Goal: Task Accomplishment & Management: Manage account settings

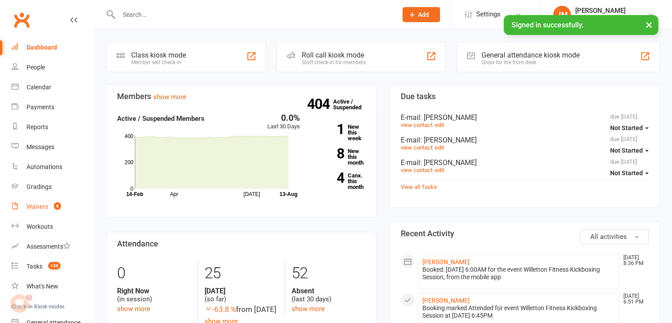
click at [53, 207] on count-badge "6" at bounding box center [54, 206] width 11 height 7
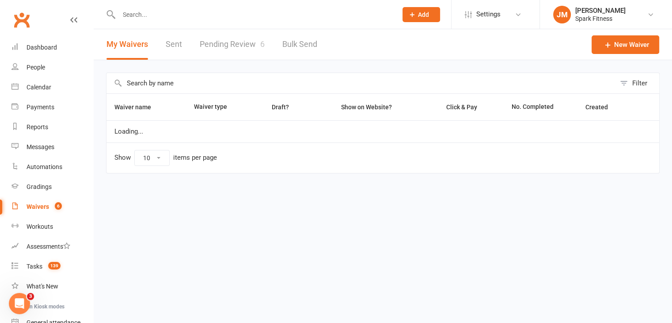
click at [224, 48] on link "Pending Review 6" at bounding box center [232, 44] width 65 height 30
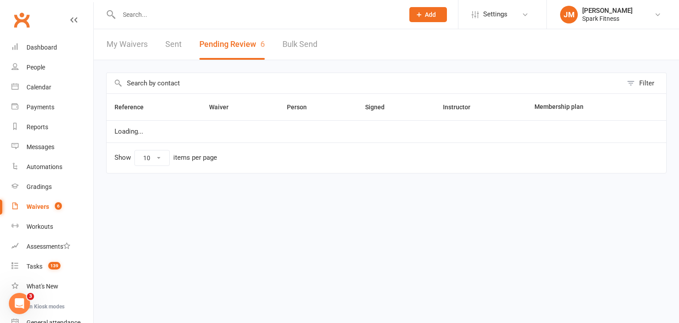
select select "50"
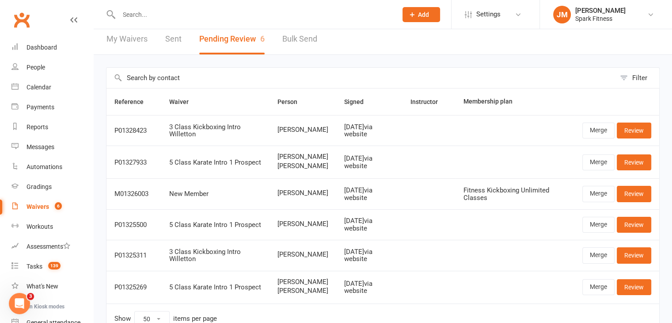
scroll to position [5, 0]
click at [636, 160] on link "Review" at bounding box center [634, 162] width 34 height 16
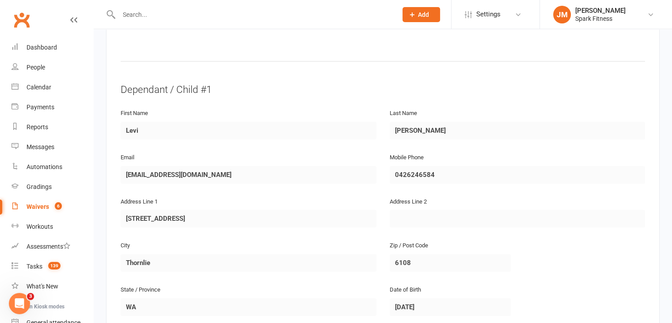
scroll to position [408, 0]
click at [0, 140] on ui-view "Prospect Member Non-attending contact Class / event Appointment Grading event T…" at bounding box center [336, 120] width 672 height 1053
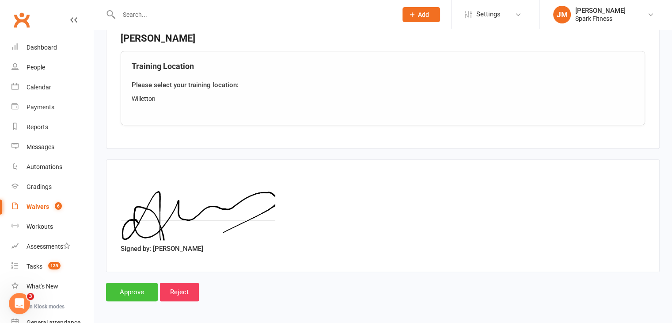
scroll to position [741, 0]
click at [125, 289] on input "Approve" at bounding box center [132, 292] width 52 height 19
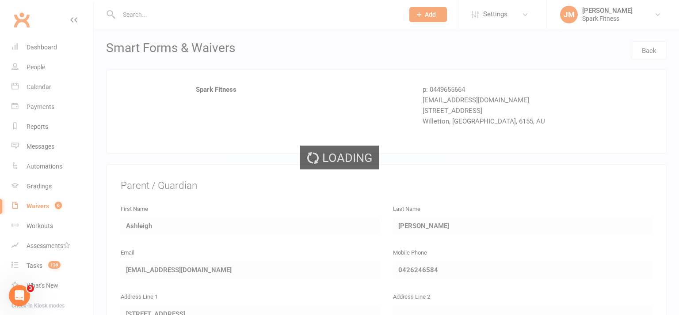
select select "50"
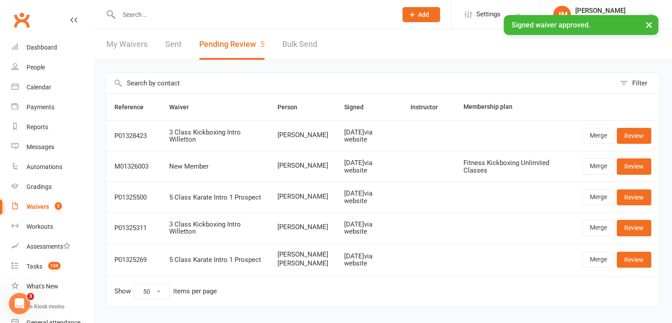
click at [152, 11] on input "text" at bounding box center [253, 14] width 275 height 12
paste input "[EMAIL_ADDRESS][DOMAIN_NAME]"
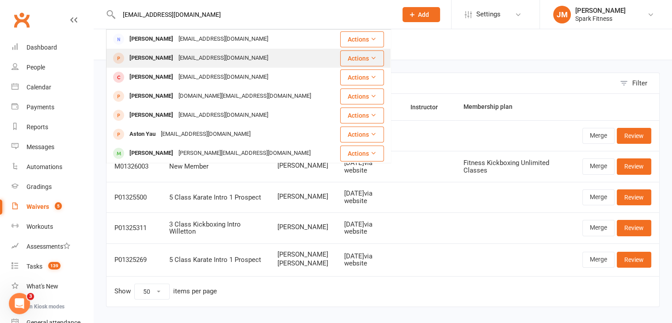
type input "[EMAIL_ADDRESS][DOMAIN_NAME]"
click at [194, 49] on div "[PERSON_NAME] [EMAIL_ADDRESS][DOMAIN_NAME]" at bounding box center [221, 58] width 228 height 18
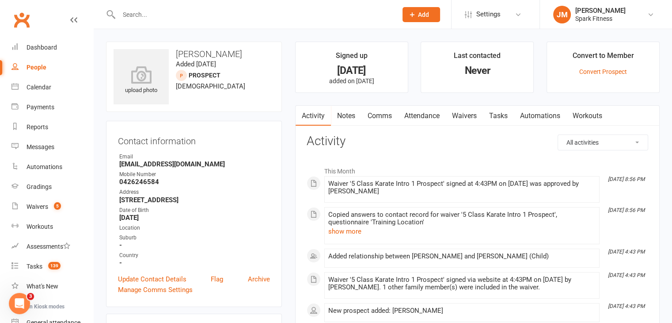
click at [427, 116] on link "Attendance" at bounding box center [422, 116] width 48 height 20
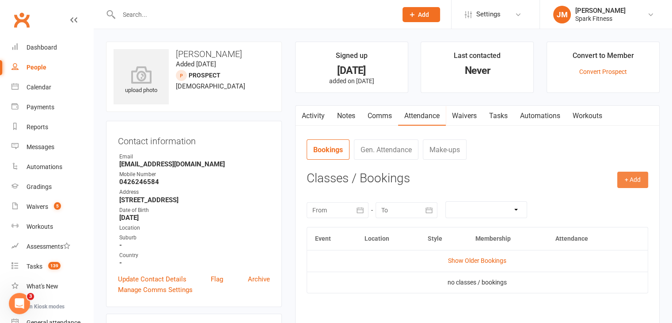
click at [630, 177] on button "+ Add" at bounding box center [632, 179] width 31 height 16
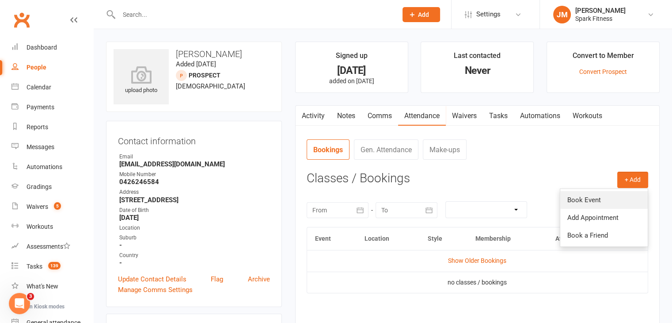
click at [583, 198] on link "Book Event" at bounding box center [603, 200] width 87 height 18
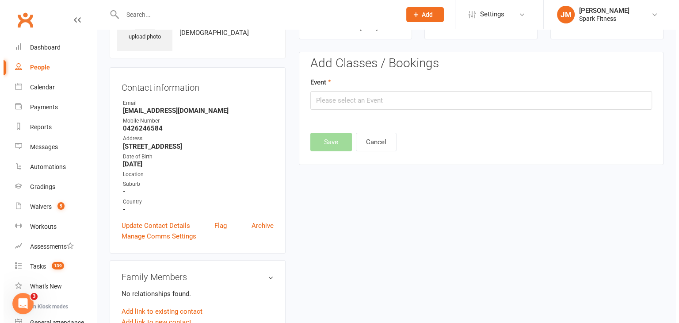
scroll to position [61, 0]
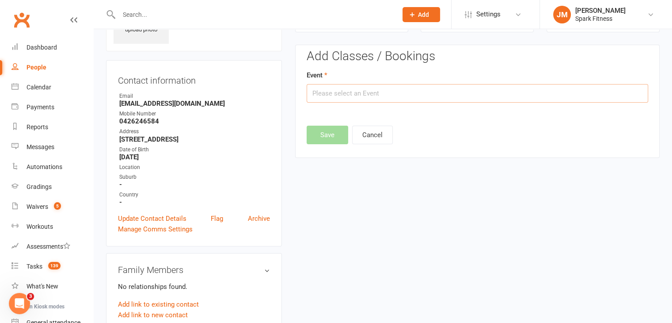
click at [328, 93] on input "text" at bounding box center [478, 93] width 342 height 19
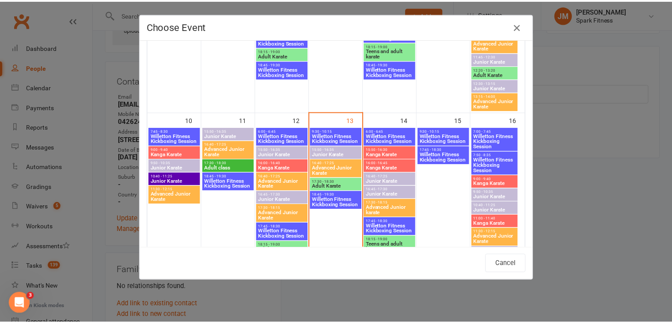
scroll to position [431, 0]
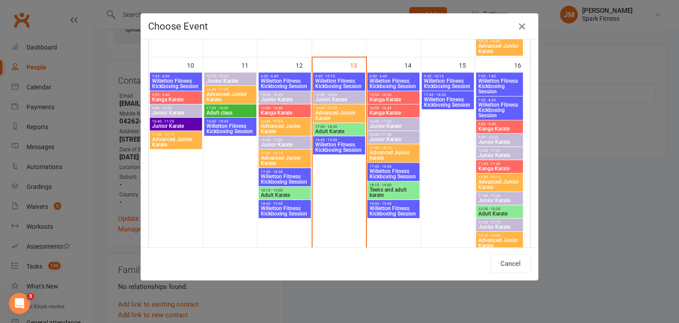
click at [493, 124] on span "9:00 - 9:40" at bounding box center [499, 124] width 43 height 4
type input "Kanga Karate - [DATE] 9:00:00 AM"
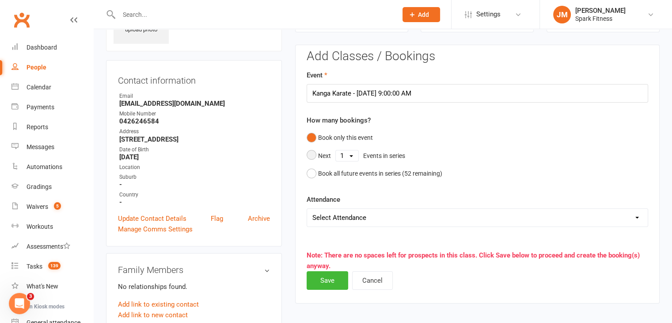
click at [346, 156] on select "1 2 3 4 5 6 7 8 9 10 11 12 13 14 15 16 17 18 19 20 21 22 23 24 25 26 27 28 29 3…" at bounding box center [347, 155] width 23 height 11
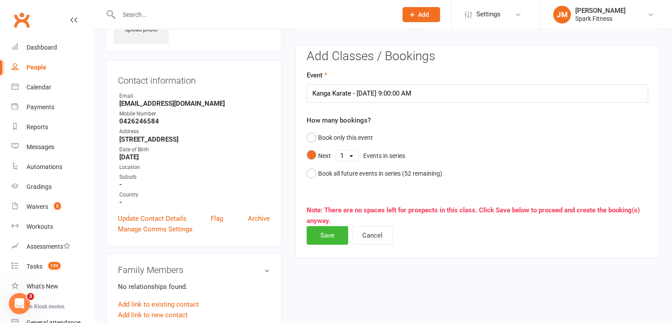
select select "5"
click at [336, 150] on select "1 2 3 4 5 6 7 8 9 10 11 12 13 14 15 16 17 18 19 20 21 22 23 24 25 26 27 28 29 3…" at bounding box center [347, 155] width 23 height 11
click at [323, 236] on button "Save" at bounding box center [328, 235] width 42 height 19
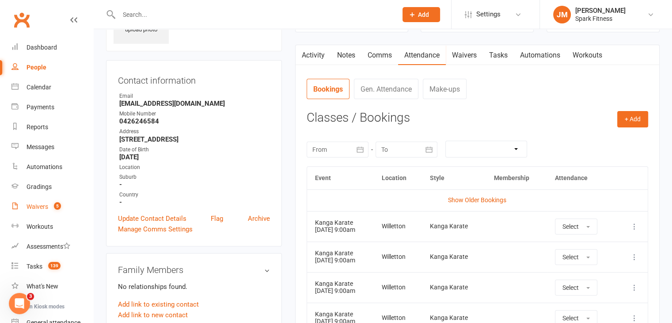
click at [34, 212] on link "Waivers 5" at bounding box center [52, 207] width 82 height 20
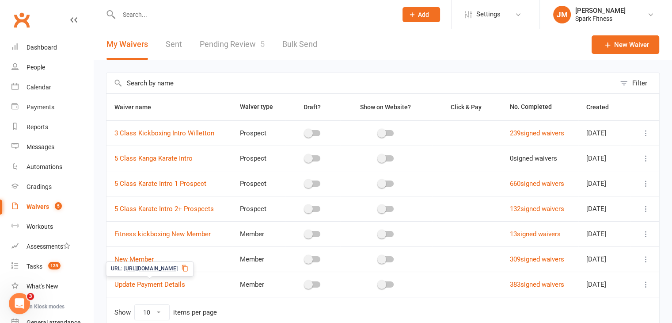
click at [152, 268] on span "[URL][DOMAIN_NAME]" at bounding box center [150, 268] width 53 height 8
click at [203, 14] on input "text" at bounding box center [253, 14] width 275 height 12
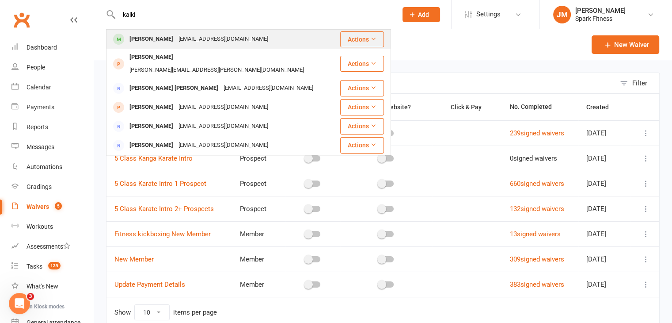
type input "kalki"
click at [178, 38] on div "[EMAIL_ADDRESS][DOMAIN_NAME]" at bounding box center [223, 39] width 95 height 13
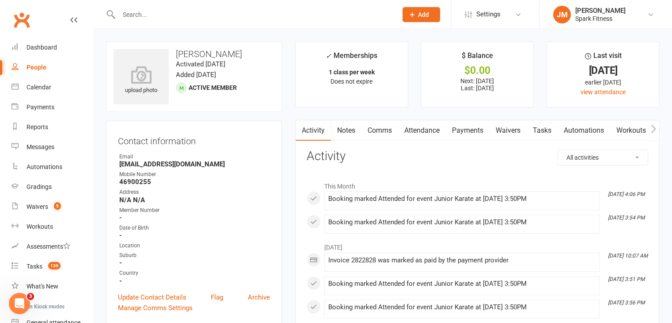
click at [416, 132] on link "Attendance" at bounding box center [422, 130] width 48 height 20
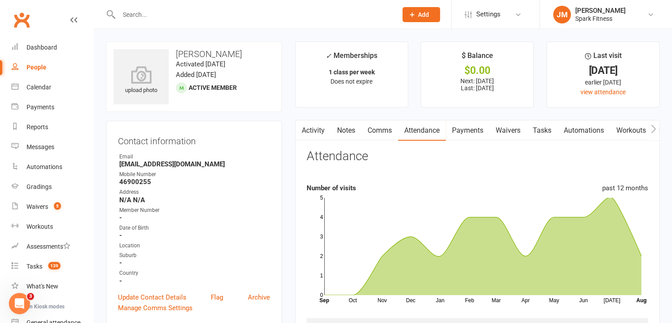
click at [462, 127] on link "Payments" at bounding box center [468, 130] width 44 height 20
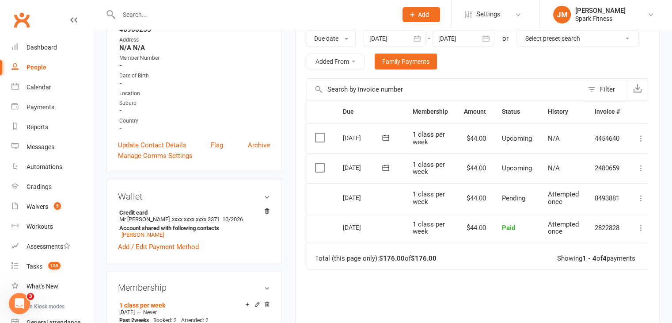
scroll to position [153, 0]
click at [169, 15] on input "text" at bounding box center [253, 14] width 275 height 12
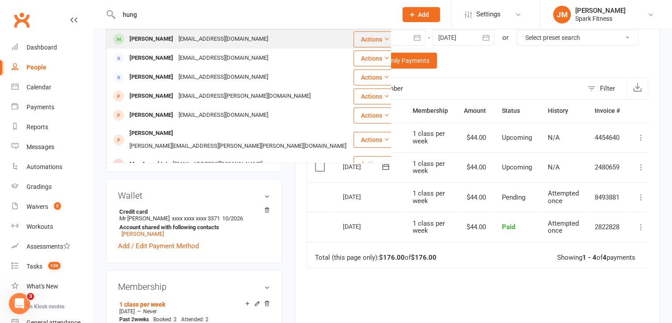
type input "hung"
click at [188, 36] on div "[EMAIL_ADDRESS][DOMAIN_NAME]" at bounding box center [223, 39] width 95 height 13
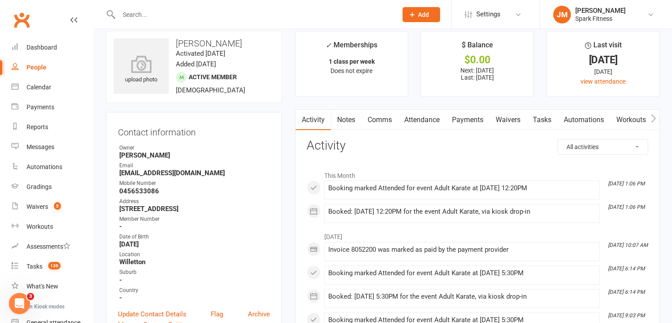
scroll to position [11, 0]
click at [413, 118] on link "Attendance" at bounding box center [422, 119] width 48 height 20
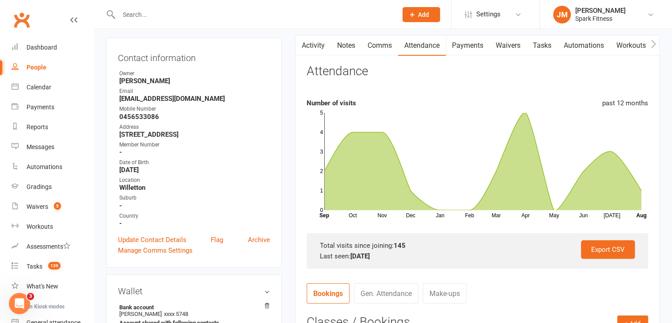
scroll to position [81, 0]
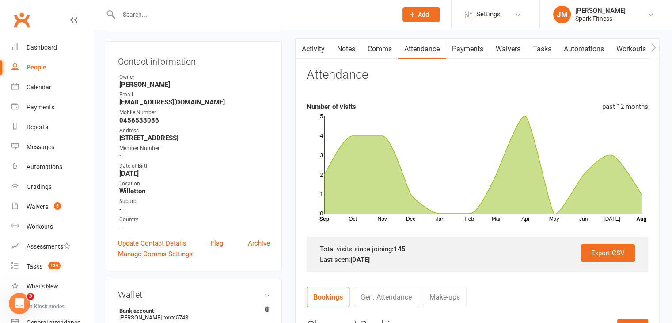
click at [351, 53] on link "Notes" at bounding box center [346, 49] width 30 height 20
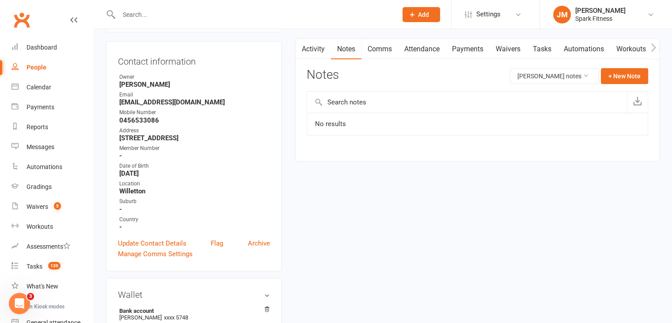
click at [306, 49] on button "button" at bounding box center [301, 49] width 11 height 20
click at [328, 56] on link "Activity" at bounding box center [313, 49] width 35 height 20
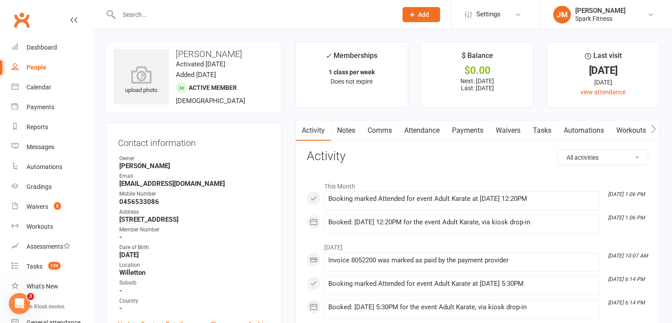
click at [464, 129] on link "Payments" at bounding box center [468, 130] width 44 height 20
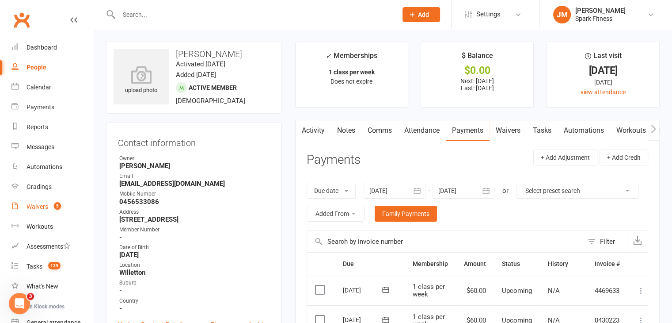
click at [46, 203] on div "Waivers" at bounding box center [38, 206] width 22 height 7
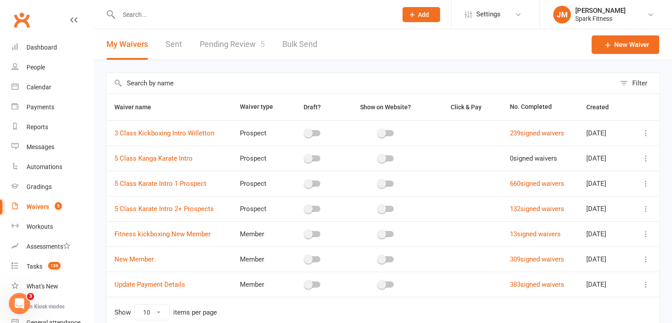
click at [265, 50] on div "My Waivers Sent Pending Review 5 Bulk Send" at bounding box center [212, 44] width 236 height 30
click at [236, 41] on link "Pending Review 5" at bounding box center [232, 44] width 65 height 30
select select "50"
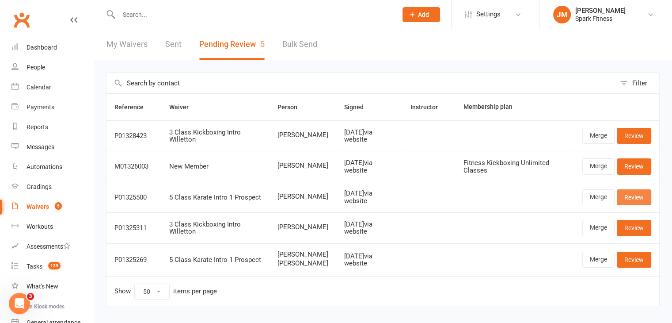
click at [638, 197] on link "Review" at bounding box center [634, 197] width 34 height 16
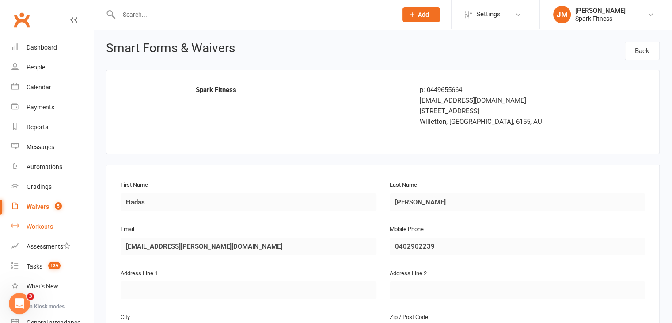
click at [48, 49] on div "Dashboard" at bounding box center [42, 47] width 30 height 7
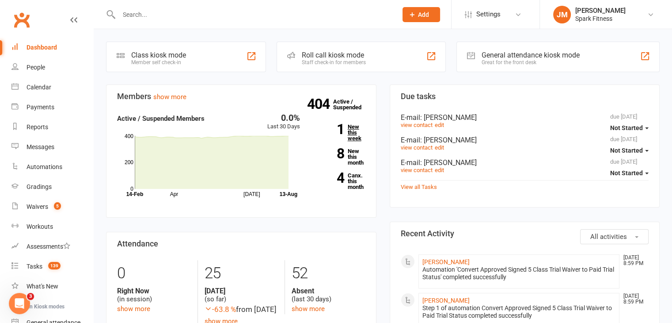
click at [352, 136] on link "1 New this week" at bounding box center [339, 132] width 52 height 17
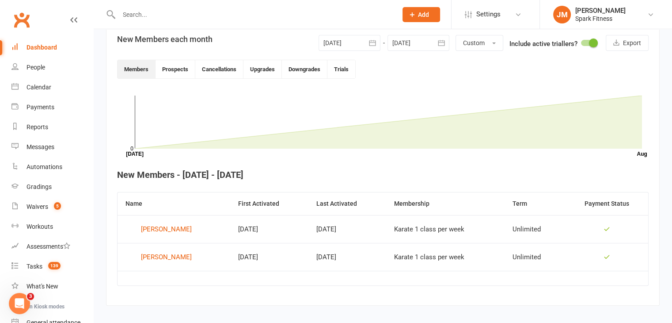
scroll to position [186, 0]
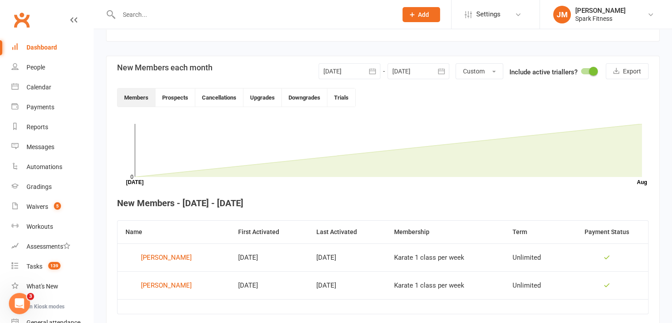
click at [332, 71] on div at bounding box center [350, 71] width 62 height 16
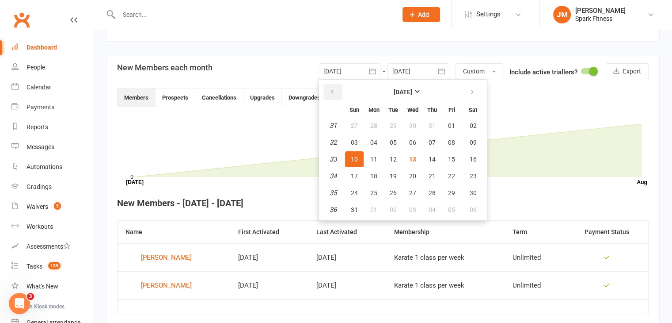
click at [340, 94] on button "button" at bounding box center [332, 92] width 19 height 16
click at [465, 92] on button "button" at bounding box center [472, 92] width 19 height 16
click at [411, 140] on span "06" at bounding box center [412, 142] width 7 height 7
type input "[DATE]"
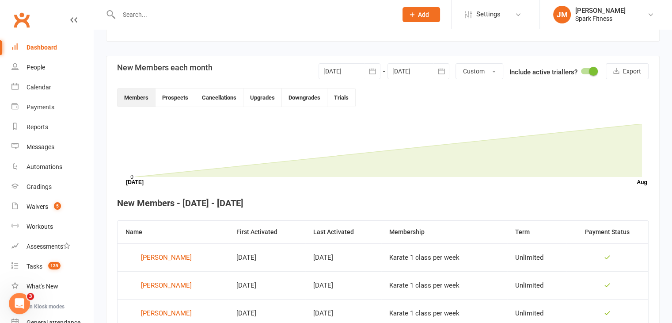
click at [406, 69] on div at bounding box center [418, 71] width 62 height 16
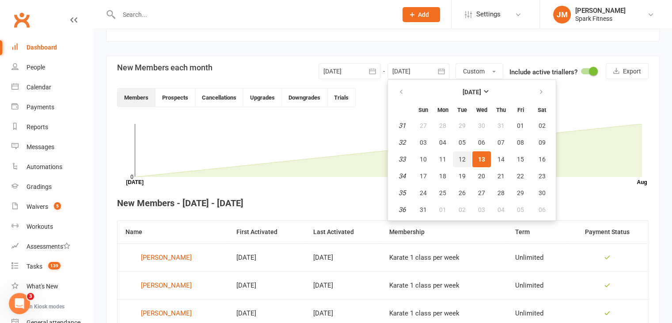
click at [465, 155] on button "12" at bounding box center [462, 159] width 19 height 16
type input "[DATE]"
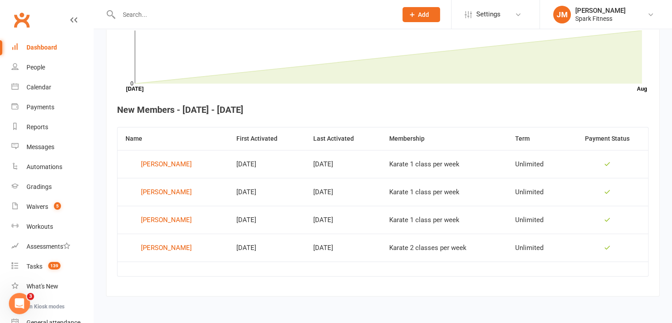
scroll to position [278, 0]
click at [374, 143] on th "Last Activated" at bounding box center [343, 139] width 76 height 23
click at [178, 216] on div "[PERSON_NAME]" at bounding box center [166, 219] width 51 height 13
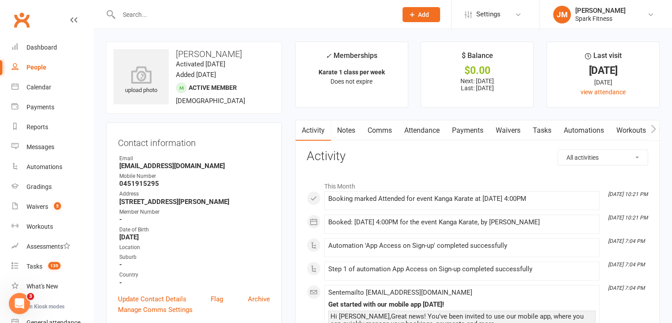
click at [431, 127] on link "Attendance" at bounding box center [422, 130] width 48 height 20
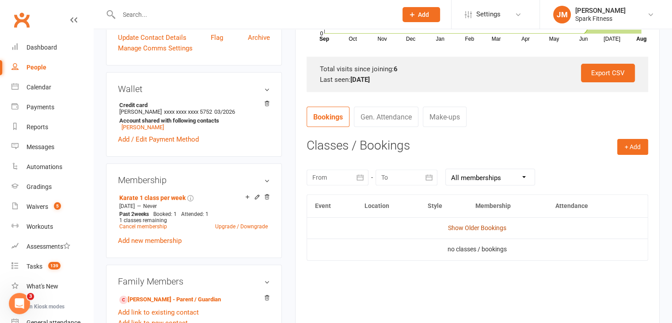
scroll to position [262, 0]
click at [463, 224] on link "Show Older Bookings" at bounding box center [477, 227] width 58 height 7
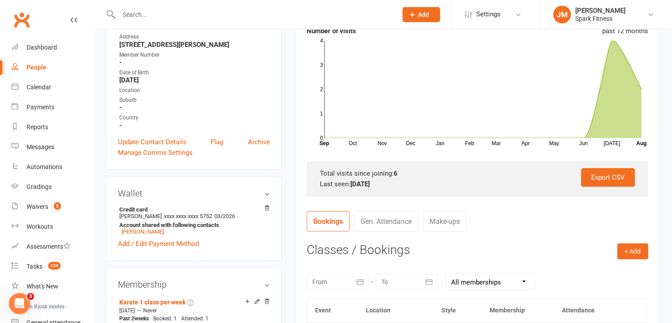
scroll to position [0, 0]
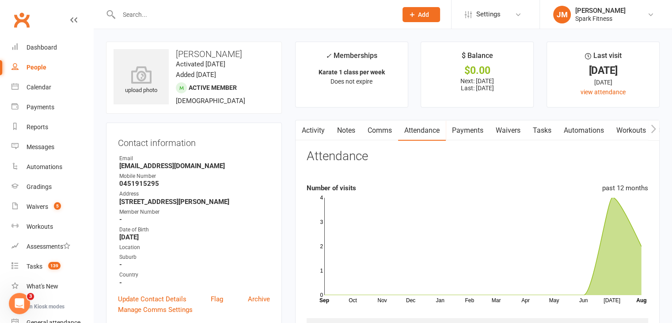
click at [463, 224] on rect at bounding box center [482, 245] width 317 height 97
click at [195, 15] on input "text" at bounding box center [253, 14] width 275 height 12
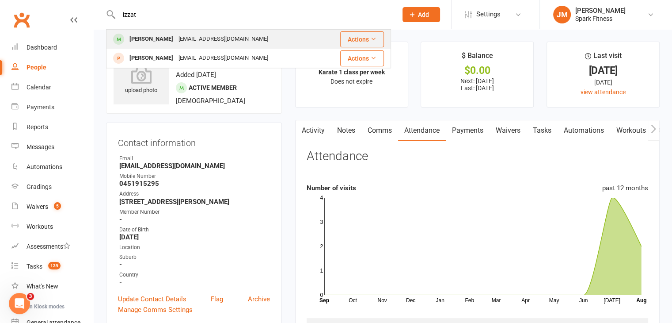
type input "izzat"
click at [180, 38] on div "[EMAIL_ADDRESS][DOMAIN_NAME]" at bounding box center [223, 39] width 95 height 13
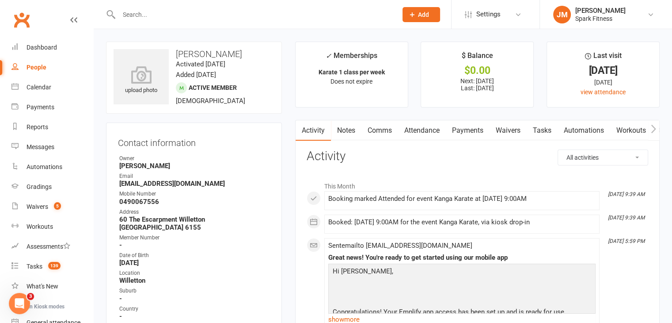
click at [425, 136] on link "Attendance" at bounding box center [422, 130] width 48 height 20
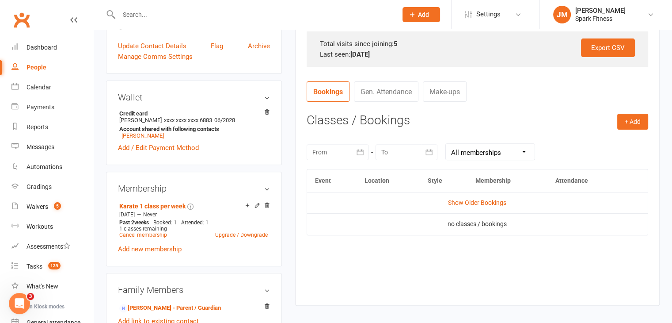
scroll to position [290, 0]
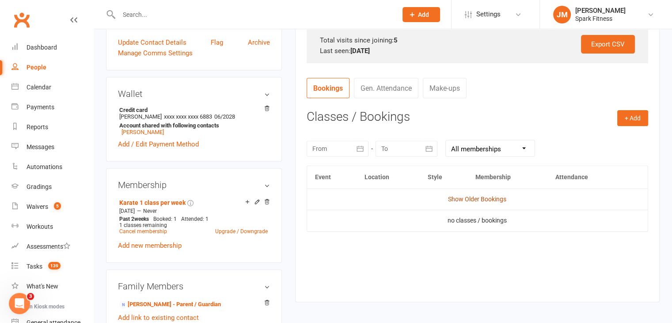
click at [457, 199] on link "Show Older Bookings" at bounding box center [477, 198] width 58 height 7
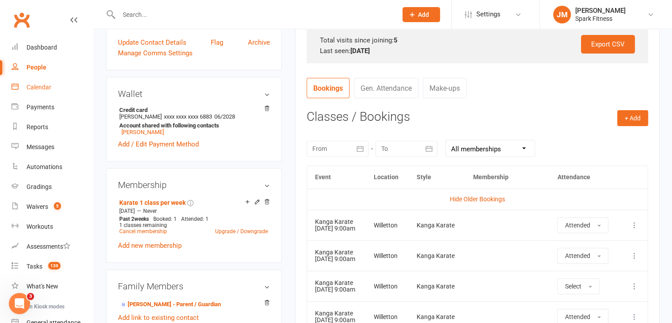
click at [31, 78] on link "Calendar" at bounding box center [52, 87] width 82 height 20
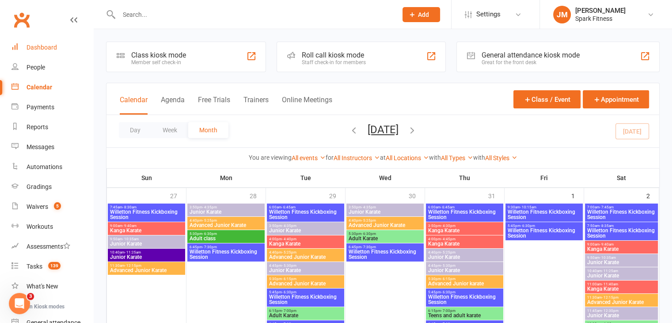
click at [42, 50] on div "Dashboard" at bounding box center [42, 47] width 30 height 7
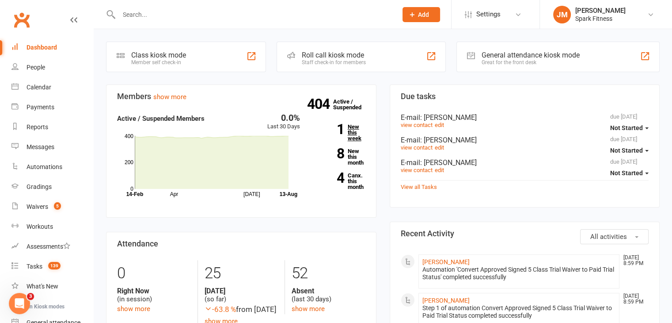
click at [346, 125] on link "1 New this week" at bounding box center [339, 132] width 52 height 17
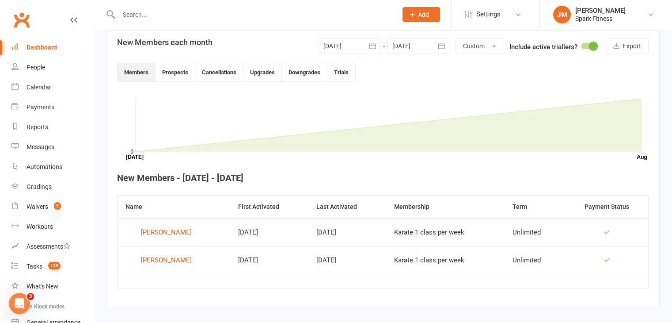
scroll to position [214, 0]
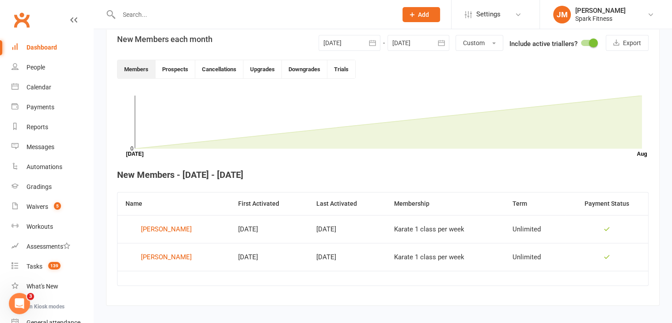
click at [347, 42] on div at bounding box center [350, 43] width 62 height 16
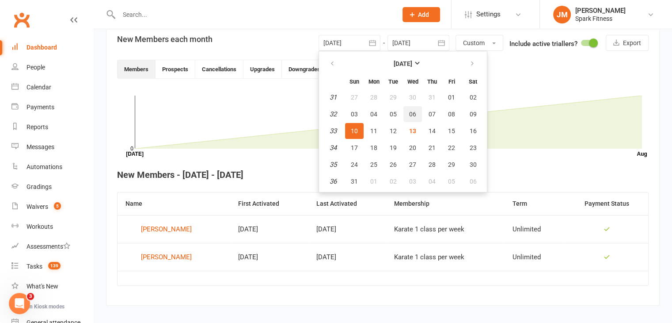
click at [415, 113] on button "06" at bounding box center [412, 114] width 19 height 16
type input "[DATE]"
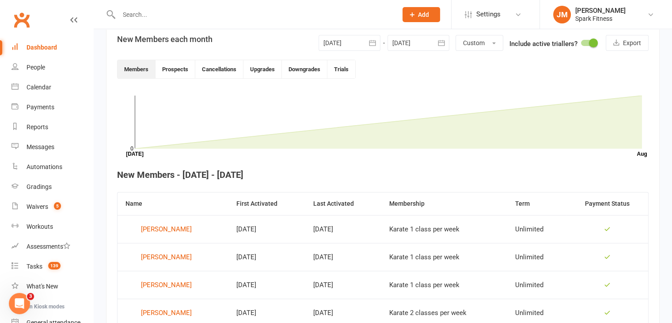
click at [396, 45] on div at bounding box center [418, 43] width 62 height 16
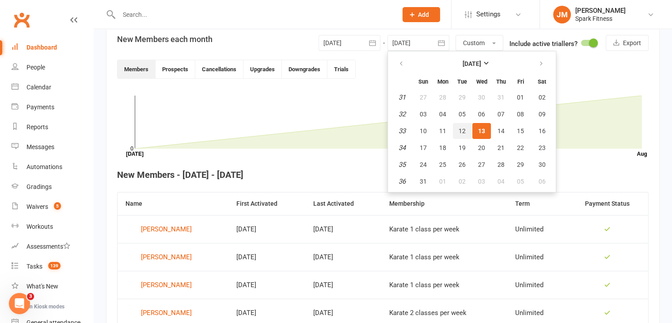
click at [461, 127] on span "12" at bounding box center [462, 130] width 7 height 7
type input "[DATE]"
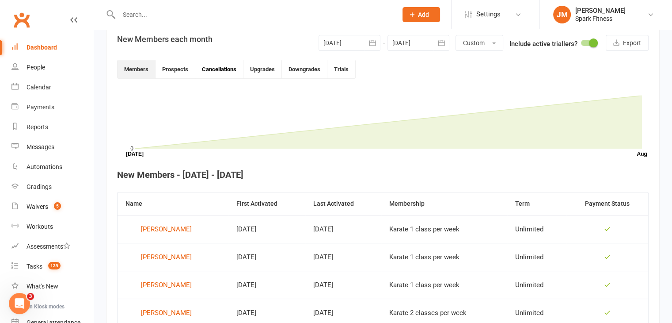
click at [232, 71] on button "Cancellations" at bounding box center [219, 69] width 48 height 18
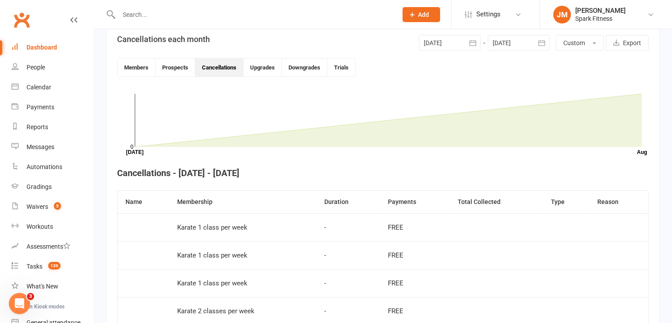
scroll to position [187, 0]
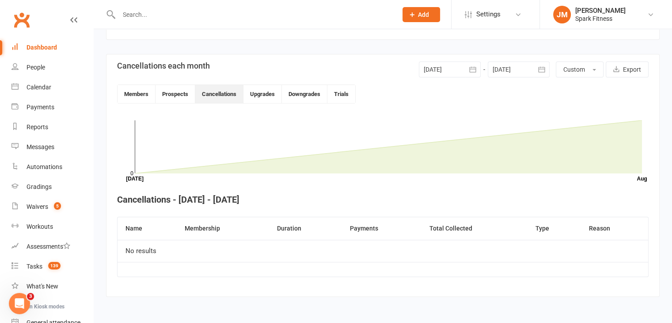
click at [504, 69] on div at bounding box center [519, 69] width 62 height 16
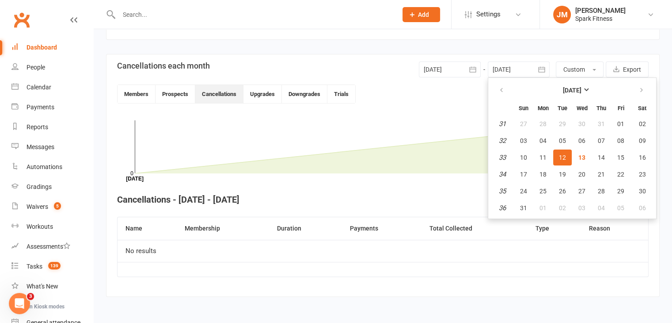
click at [504, 69] on div at bounding box center [519, 69] width 62 height 16
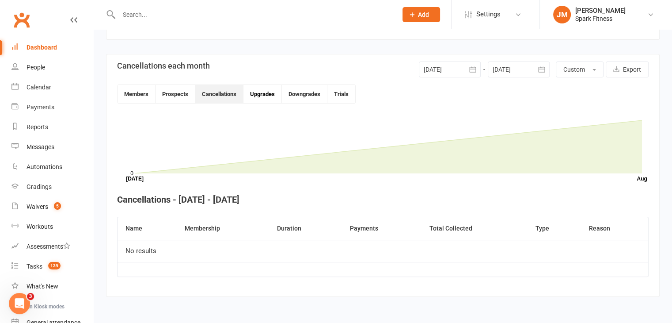
click at [260, 95] on button "Upgrades" at bounding box center [262, 94] width 38 height 18
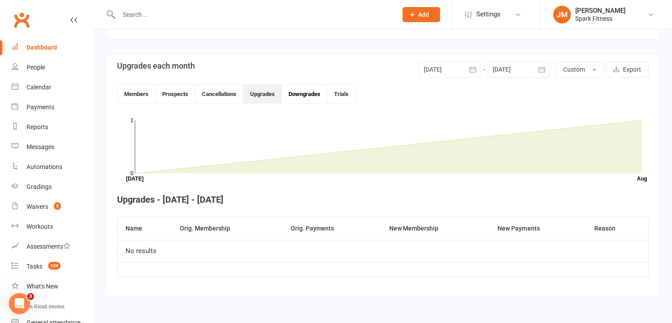
click at [311, 93] on button "Downgrades" at bounding box center [305, 94] width 46 height 18
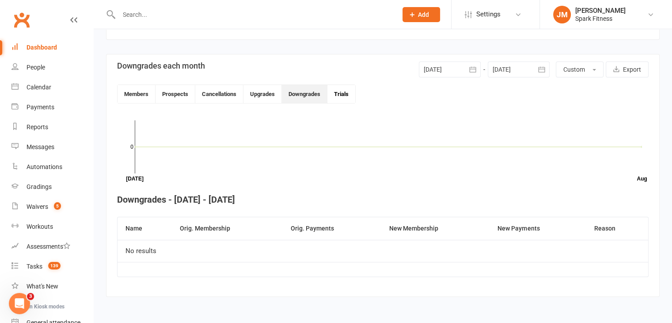
click at [342, 94] on button "Trials" at bounding box center [341, 94] width 28 height 18
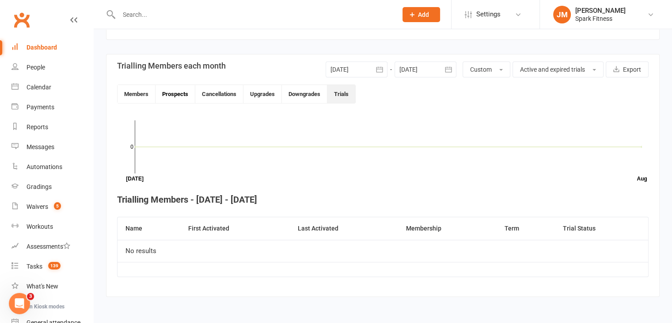
click at [182, 98] on button "Prospects" at bounding box center [176, 94] width 40 height 18
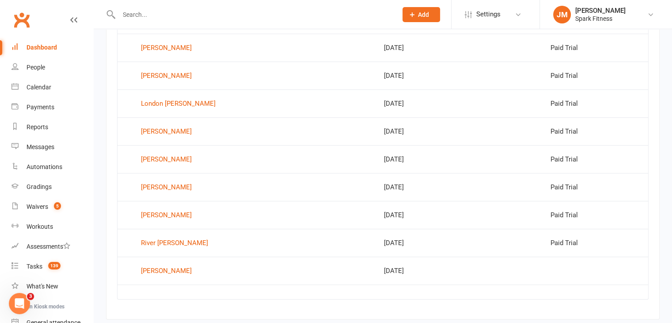
scroll to position [477, 0]
click at [159, 266] on div "[PERSON_NAME]" at bounding box center [166, 269] width 51 height 13
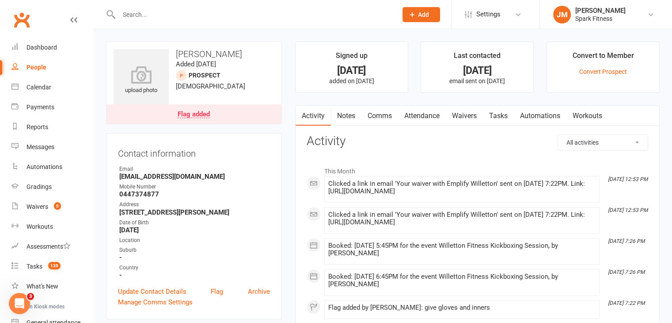
click at [438, 117] on link "Attendance" at bounding box center [422, 116] width 48 height 20
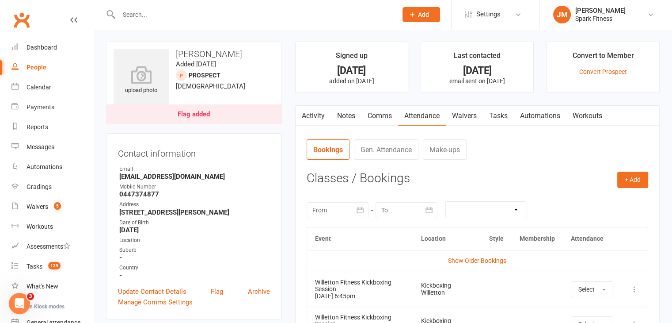
click at [192, 15] on input "text" at bounding box center [253, 14] width 275 height 12
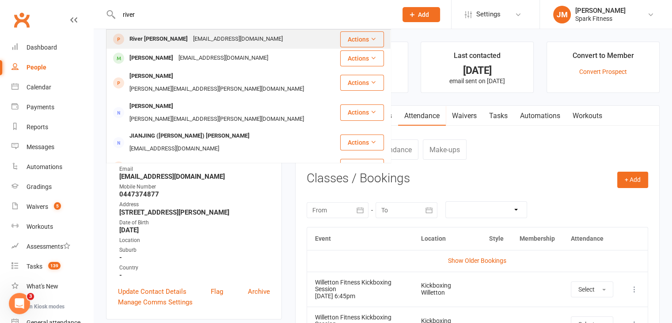
type input "river"
click at [190, 39] on div "[EMAIL_ADDRESS][DOMAIN_NAME]" at bounding box center [237, 39] width 95 height 13
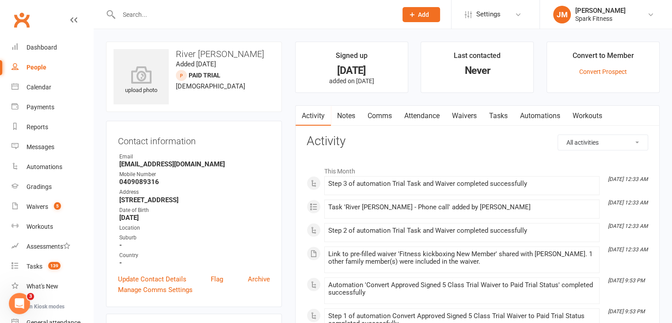
click at [419, 118] on link "Attendance" at bounding box center [422, 116] width 48 height 20
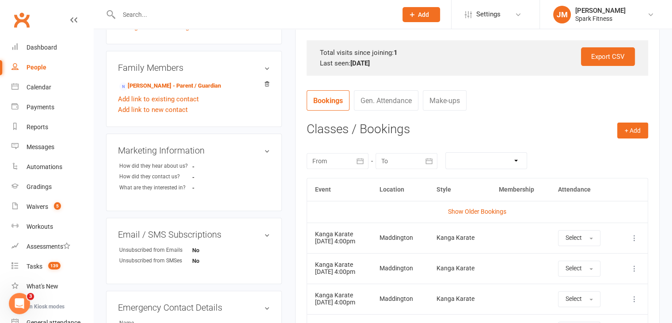
scroll to position [272, 0]
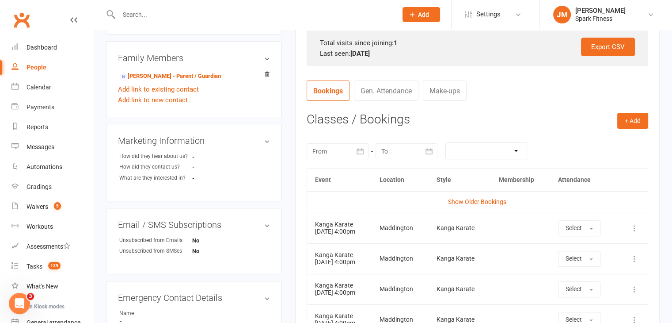
click at [189, 14] on input "text" at bounding box center [253, 14] width 275 height 12
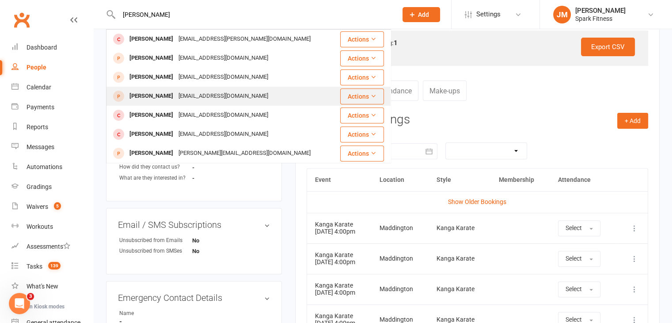
type input "[PERSON_NAME]"
click at [176, 99] on div "[EMAIL_ADDRESS][DOMAIN_NAME]" at bounding box center [223, 96] width 95 height 13
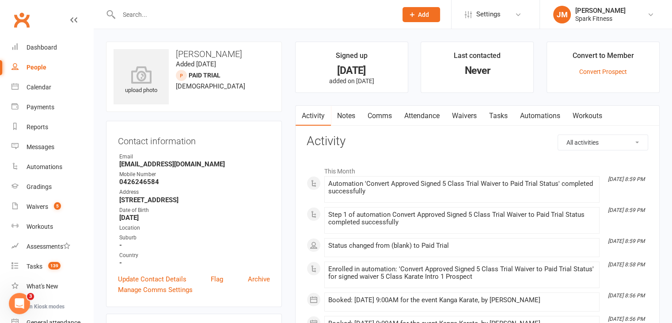
click at [430, 115] on link "Attendance" at bounding box center [422, 116] width 48 height 20
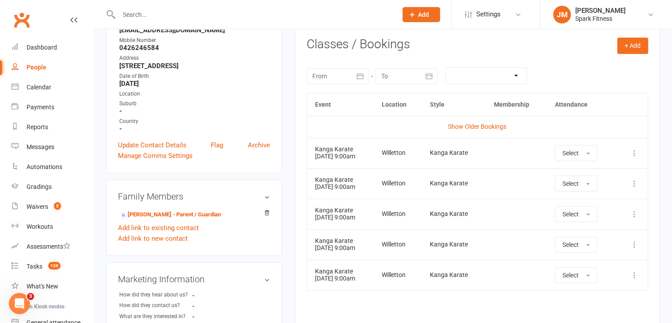
scroll to position [186, 0]
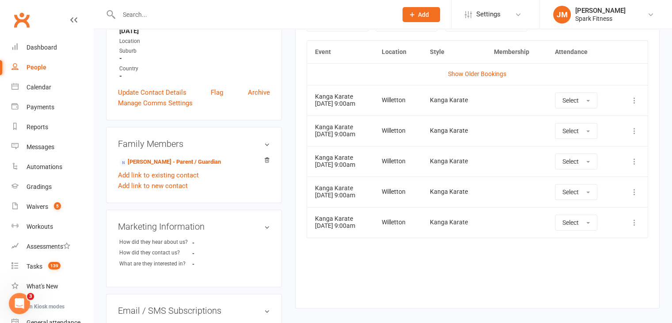
click at [209, 14] on input "text" at bounding box center [253, 14] width 275 height 12
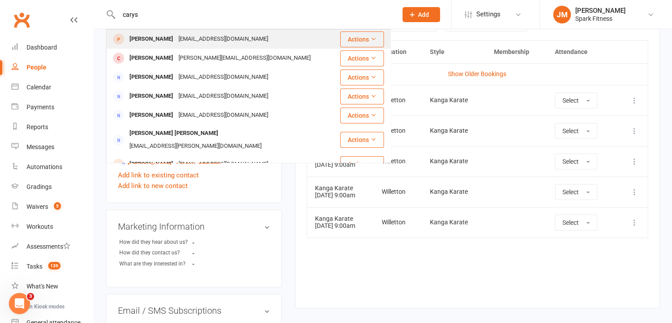
type input "carys"
click at [178, 36] on div "[EMAIL_ADDRESS][DOMAIN_NAME]" at bounding box center [223, 39] width 95 height 13
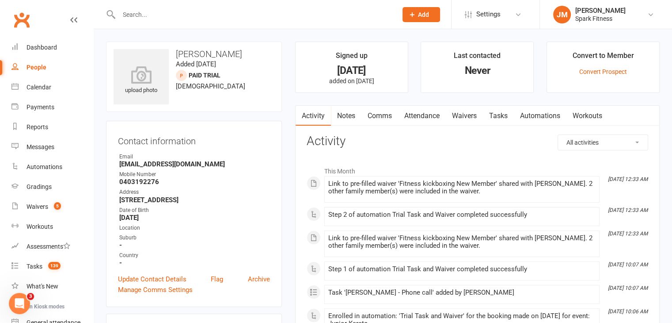
click at [426, 111] on link "Attendance" at bounding box center [422, 116] width 48 height 20
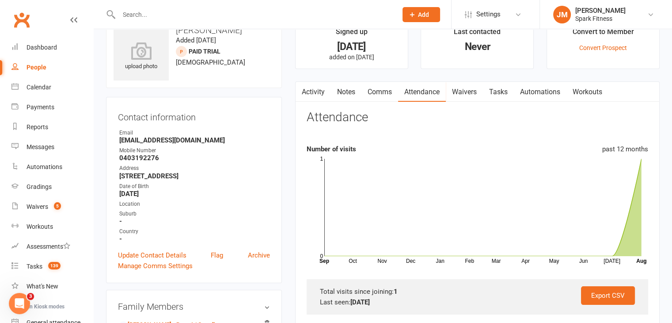
scroll to position [24, 0]
click at [323, 89] on link "Activity" at bounding box center [313, 91] width 35 height 20
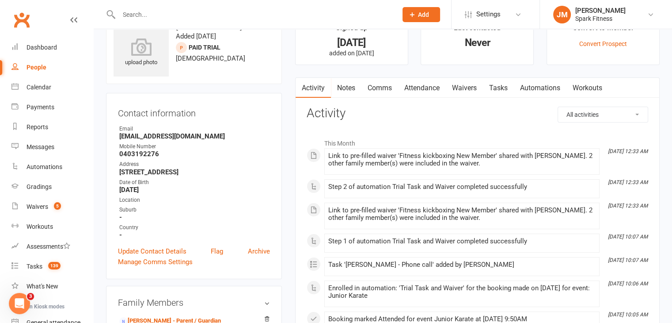
scroll to position [27, 0]
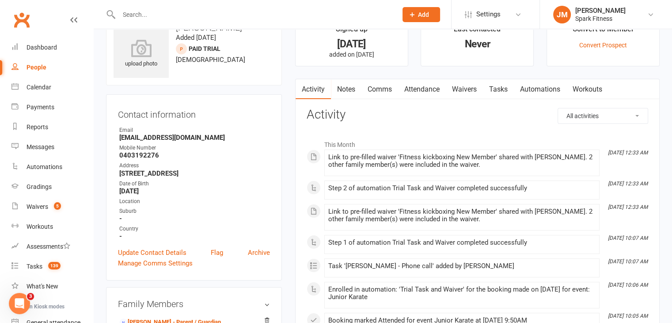
click at [412, 85] on link "Attendance" at bounding box center [422, 89] width 48 height 20
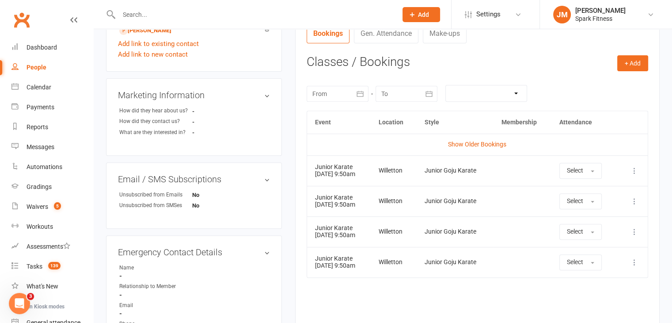
scroll to position [328, 0]
click at [155, 16] on input "text" at bounding box center [253, 14] width 275 height 12
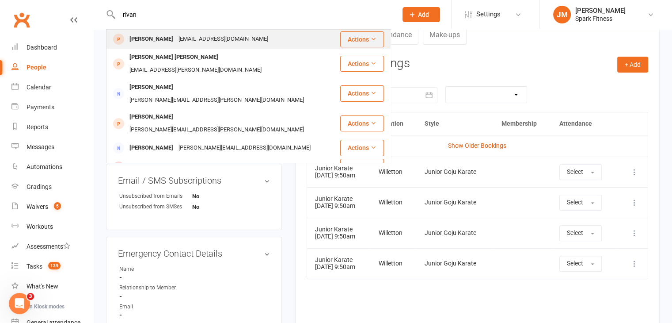
type input "rivan"
click at [176, 41] on div "[EMAIL_ADDRESS][DOMAIN_NAME]" at bounding box center [223, 39] width 95 height 13
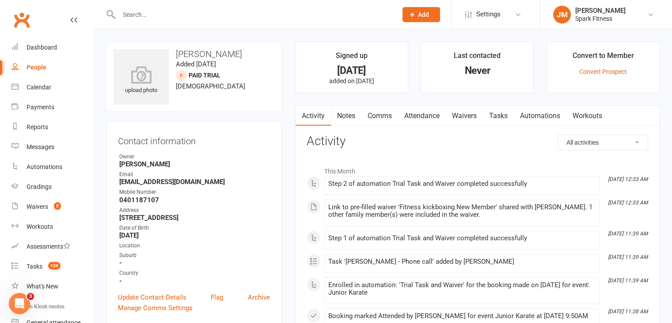
click at [423, 114] on link "Attendance" at bounding box center [422, 116] width 48 height 20
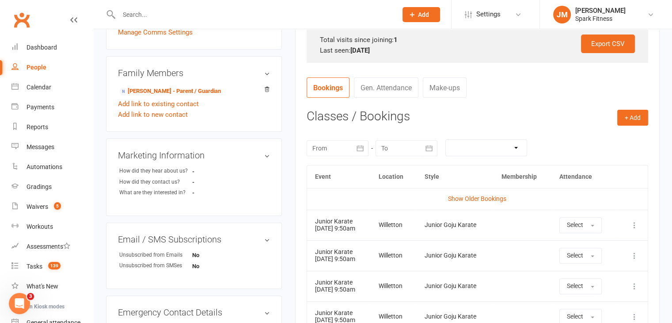
scroll to position [276, 0]
click at [198, 10] on input "text" at bounding box center [253, 14] width 275 height 12
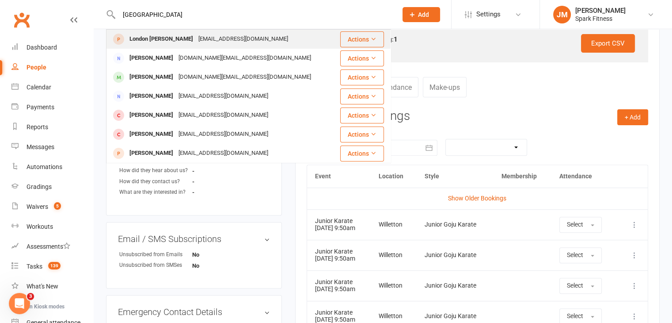
type input "[GEOGRAPHIC_DATA]"
click at [181, 35] on div "London [PERSON_NAME]" at bounding box center [161, 39] width 69 height 13
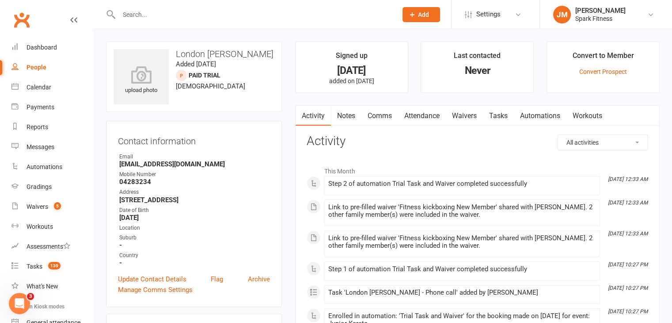
click at [420, 110] on link "Attendance" at bounding box center [422, 116] width 48 height 20
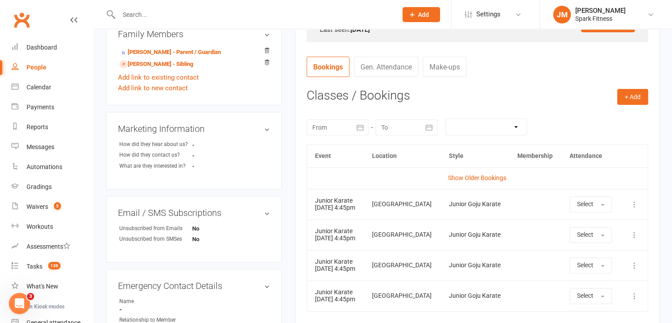
scroll to position [296, 0]
click at [167, 15] on input "text" at bounding box center [253, 14] width 275 height 12
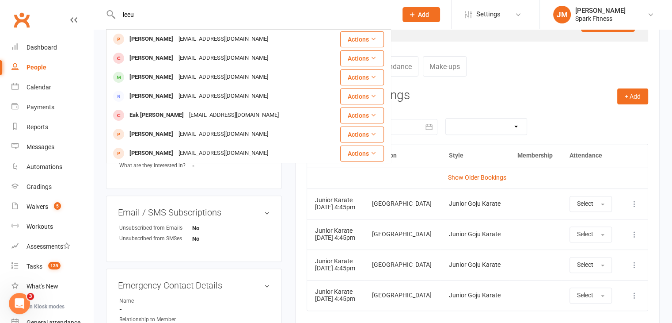
type input "leeu"
click at [525, 103] on div "+ Add Book Event Add Appointment Book a Friend Classes / Bookings [DATE] Sun Mo…" at bounding box center [478, 227] width 342 height 279
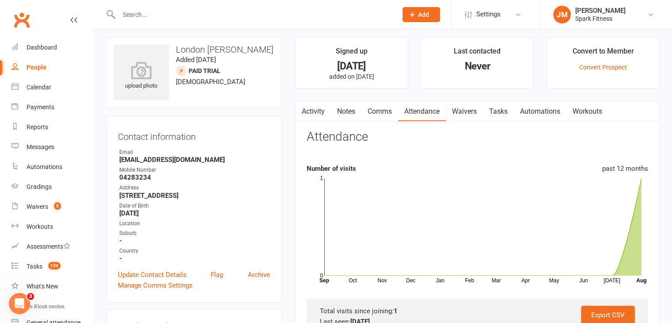
scroll to position [0, 0]
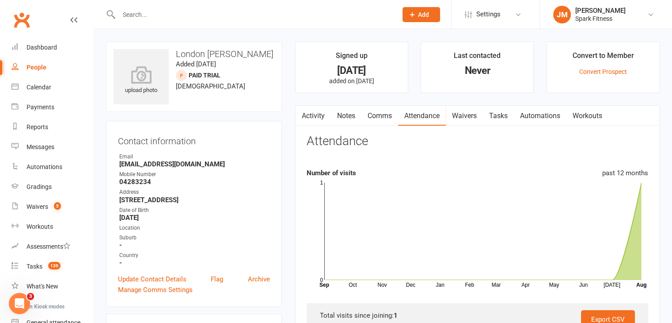
click at [127, 15] on input "text" at bounding box center [253, 14] width 275 height 12
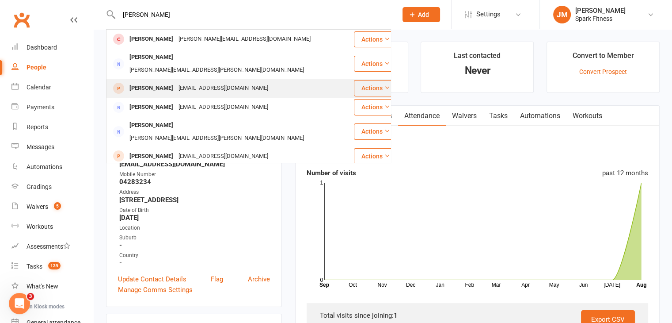
type input "[PERSON_NAME]"
click at [166, 82] on div "[PERSON_NAME]" at bounding box center [151, 88] width 49 height 13
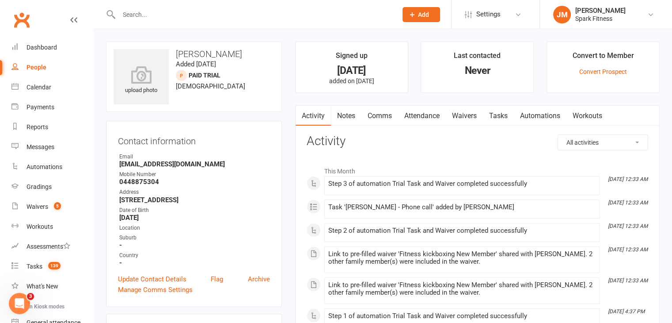
click at [421, 117] on link "Attendance" at bounding box center [422, 116] width 48 height 20
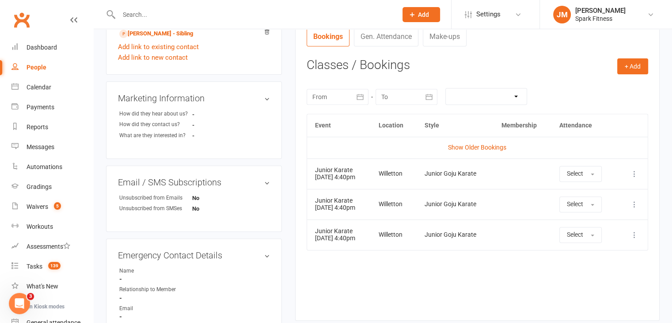
scroll to position [327, 0]
click at [213, 13] on input "text" at bounding box center [253, 14] width 275 height 12
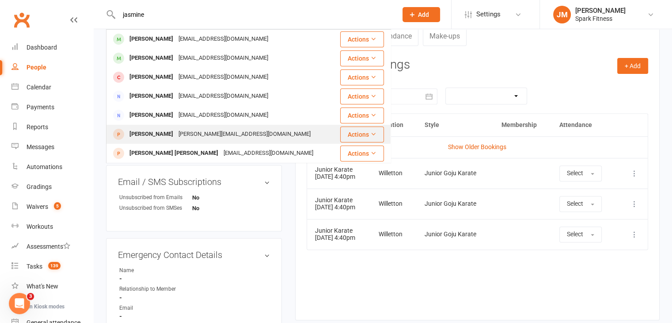
type input "jasmine"
click at [190, 133] on div "[PERSON_NAME][EMAIL_ADDRESS][DOMAIN_NAME]" at bounding box center [244, 134] width 137 height 13
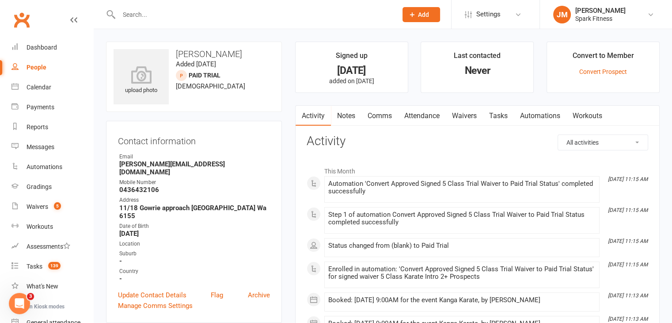
click at [429, 117] on link "Attendance" at bounding box center [422, 116] width 48 height 20
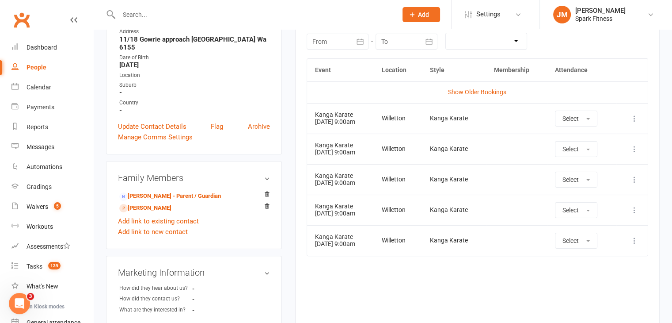
scroll to position [170, 0]
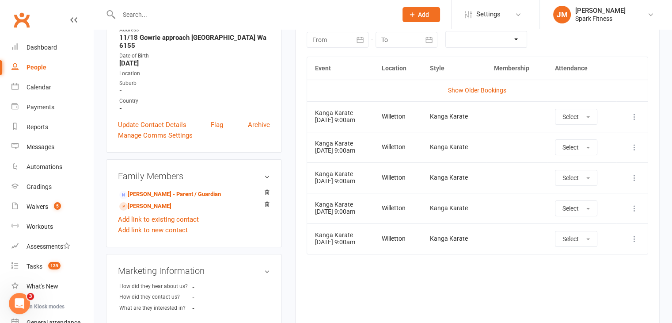
click at [232, 14] on input "text" at bounding box center [253, 14] width 275 height 12
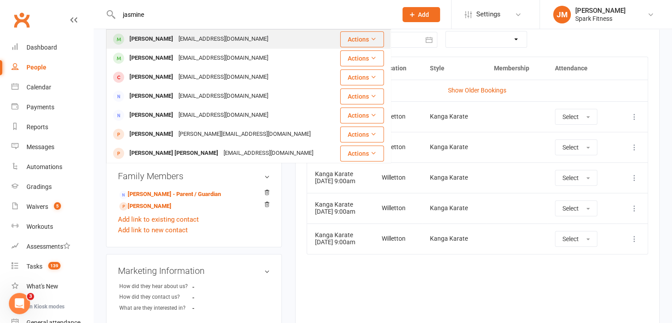
type input "jasmine"
click at [216, 40] on div "[EMAIL_ADDRESS][DOMAIN_NAME]" at bounding box center [223, 39] width 95 height 13
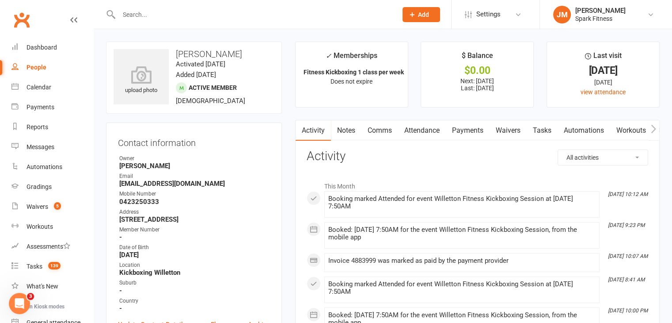
click at [164, 15] on input "text" at bounding box center [253, 14] width 275 height 12
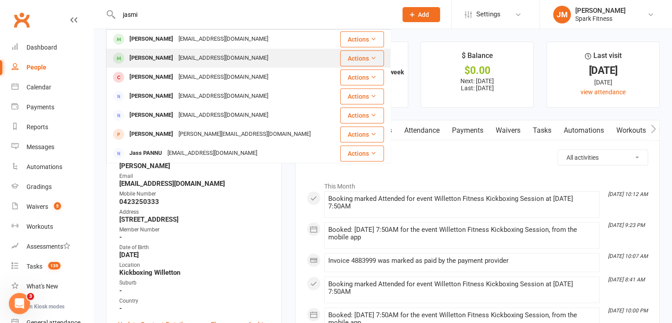
type input "jasmi"
click at [175, 53] on div "[PERSON_NAME]" at bounding box center [151, 58] width 49 height 13
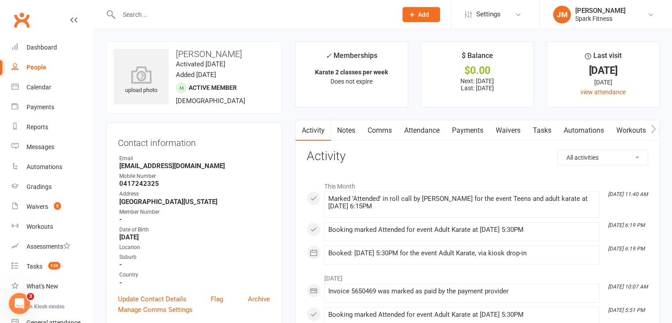
click at [413, 125] on link "Attendance" at bounding box center [422, 130] width 48 height 20
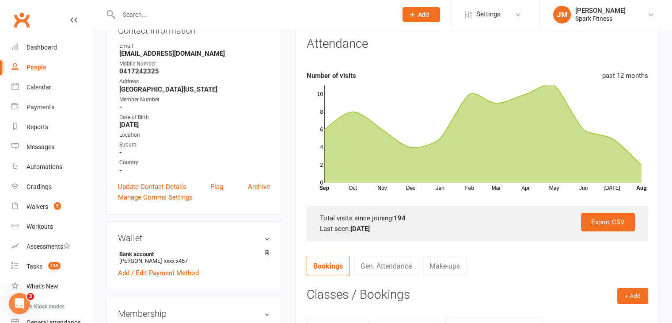
scroll to position [110, 0]
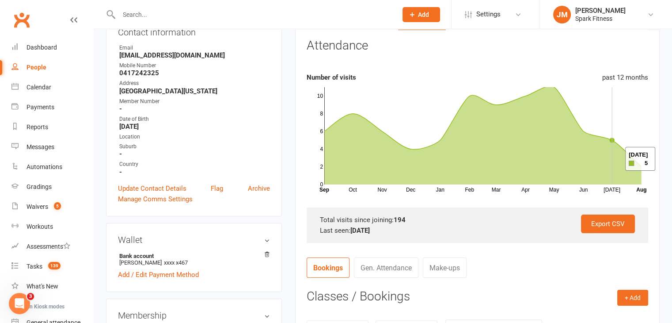
click at [614, 159] on icon at bounding box center [482, 135] width 317 height 98
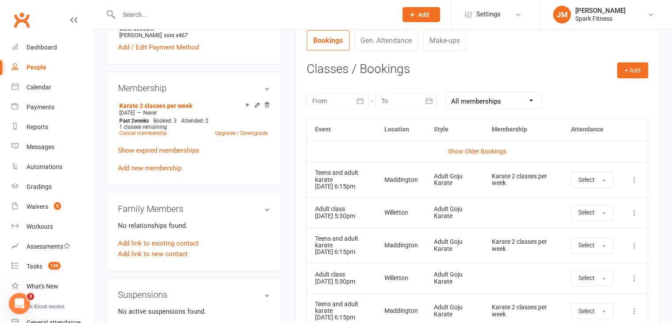
scroll to position [337, 0]
click at [478, 154] on link "Show Older Bookings" at bounding box center [477, 151] width 58 height 7
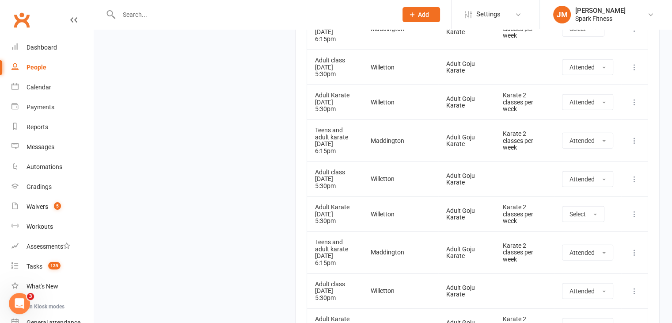
scroll to position [8934, 0]
click at [568, 205] on button "Select" at bounding box center [583, 213] width 42 height 16
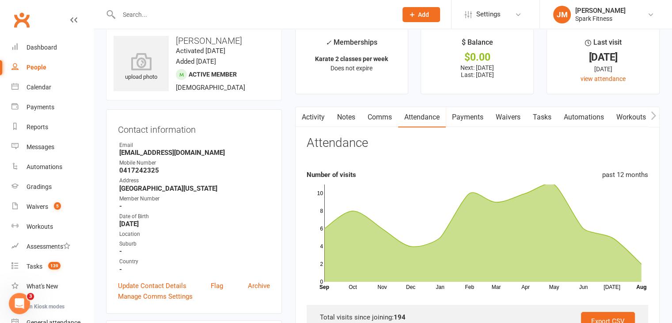
scroll to position [14, 0]
click at [249, 18] on input "text" at bounding box center [253, 14] width 275 height 12
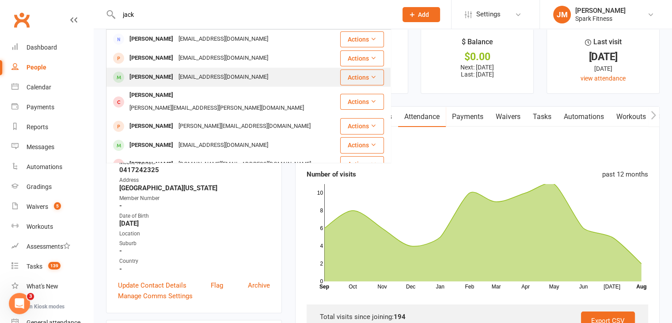
type input "jack"
click at [184, 82] on div "[EMAIL_ADDRESS][DOMAIN_NAME]" at bounding box center [223, 77] width 95 height 13
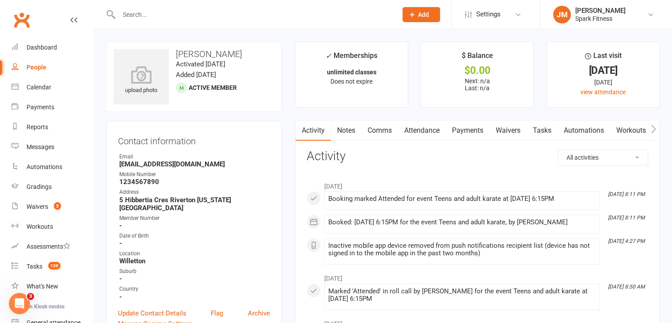
click at [425, 124] on link "Attendance" at bounding box center [422, 130] width 48 height 20
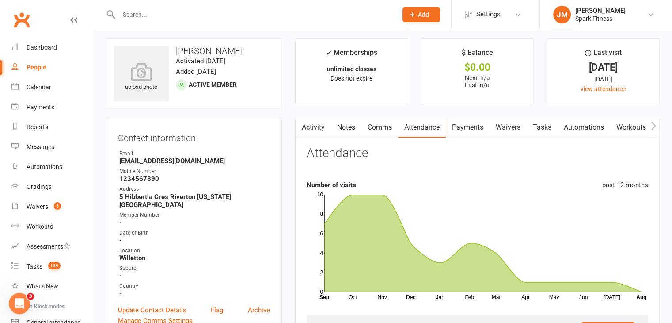
scroll to position [4, 0]
click at [465, 124] on link "Payments" at bounding box center [468, 127] width 44 height 20
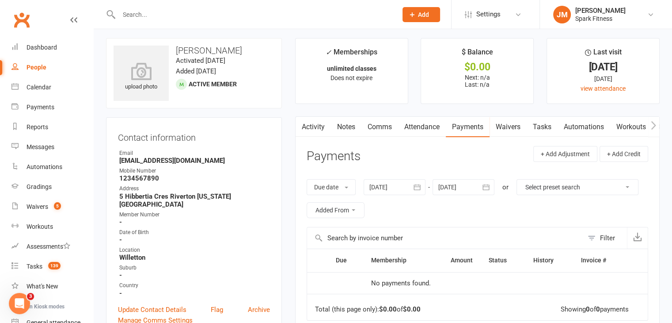
click at [392, 187] on div at bounding box center [395, 187] width 62 height 16
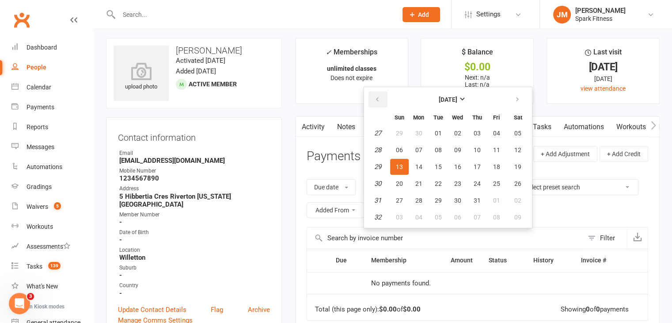
click at [378, 99] on icon "button" at bounding box center [377, 99] width 6 height 7
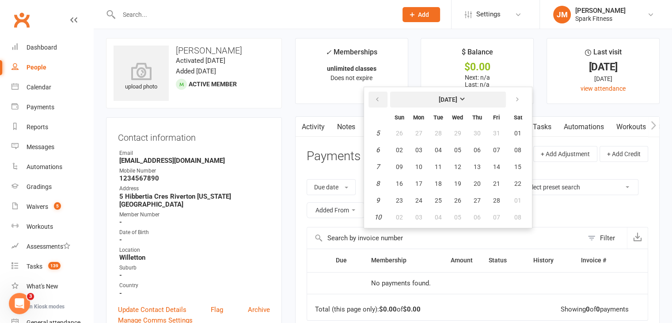
drag, startPoint x: 378, startPoint y: 99, endPoint x: 473, endPoint y: 98, distance: 95.0
click at [473, 98] on tr "[DATE]" at bounding box center [448, 99] width 163 height 19
click at [457, 98] on strong "[DATE]" at bounding box center [448, 99] width 19 height 7
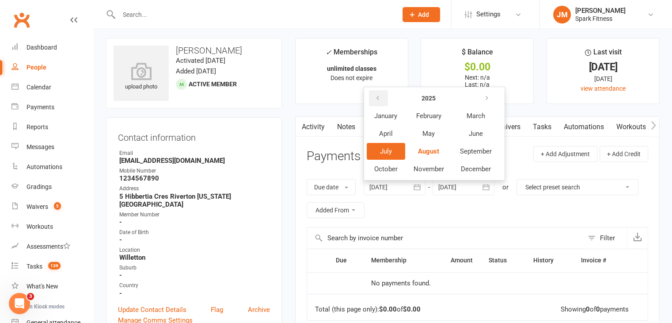
click at [374, 96] on button "button" at bounding box center [378, 98] width 19 height 16
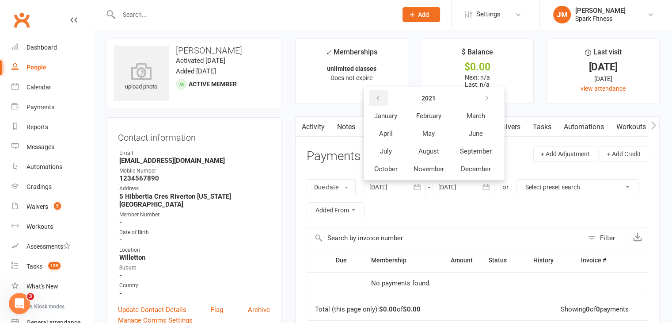
click at [374, 96] on button "button" at bounding box center [378, 98] width 19 height 16
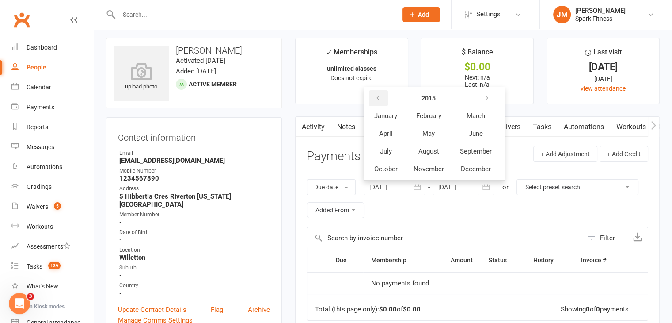
click at [374, 96] on button "button" at bounding box center [378, 98] width 19 height 16
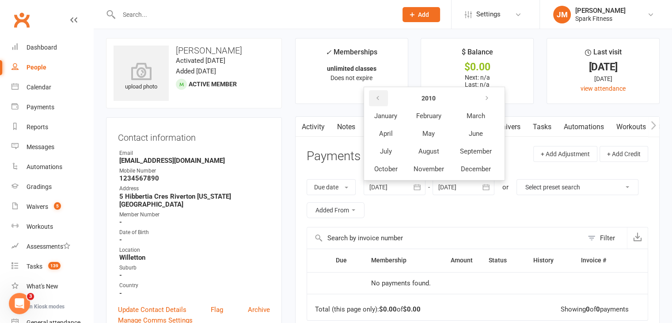
click at [374, 96] on button "button" at bounding box center [378, 98] width 19 height 16
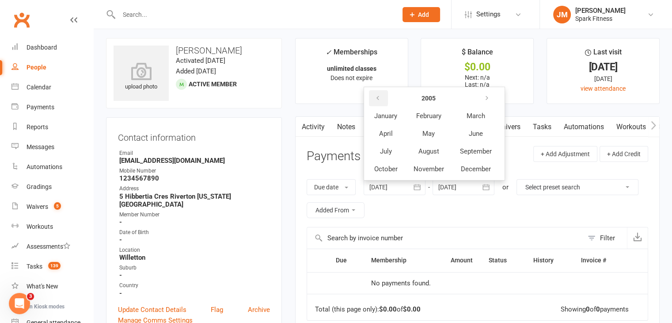
click at [374, 96] on button "button" at bounding box center [378, 98] width 19 height 16
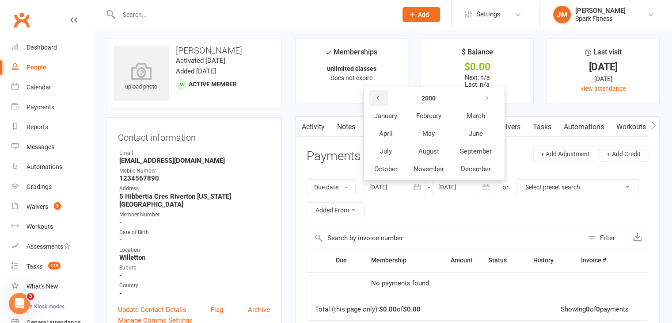
click at [374, 96] on button "button" at bounding box center [378, 98] width 19 height 16
click at [397, 117] on span "January" at bounding box center [385, 116] width 23 height 8
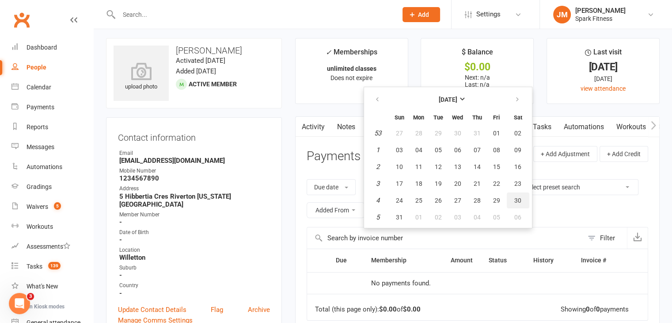
click at [517, 199] on span "30" at bounding box center [517, 200] width 7 height 7
type input "[DATE]"
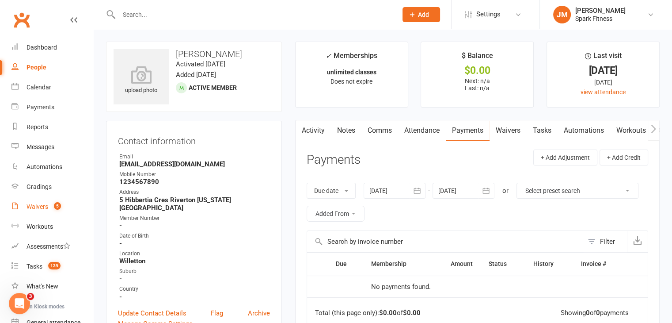
click at [48, 207] on link "Waivers 5" at bounding box center [52, 207] width 82 height 20
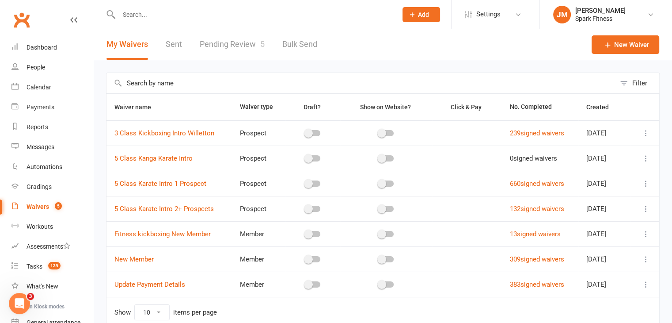
click at [224, 52] on link "Pending Review 5" at bounding box center [232, 44] width 65 height 30
select select "50"
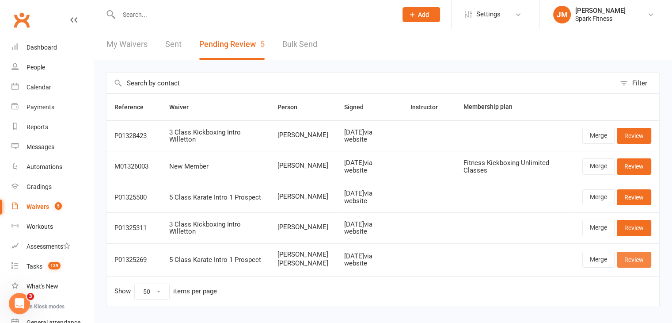
click at [626, 260] on link "Review" at bounding box center [634, 259] width 34 height 16
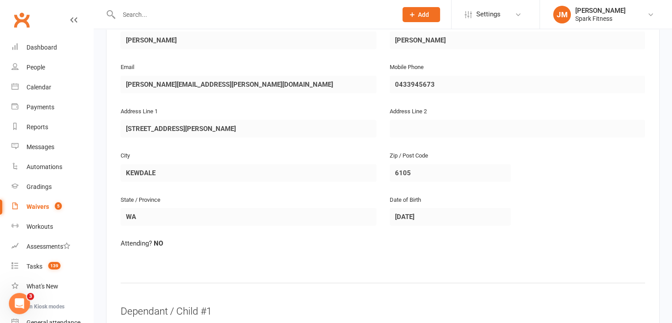
scroll to position [185, 0]
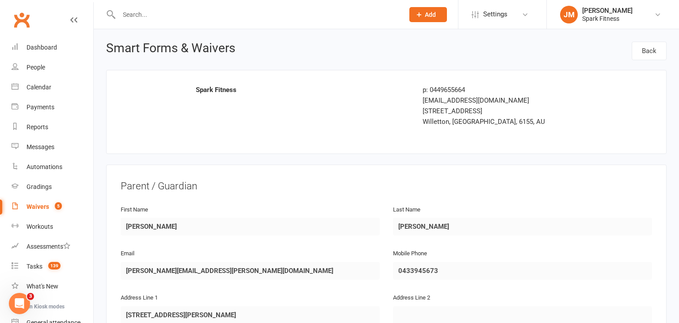
select select "50"
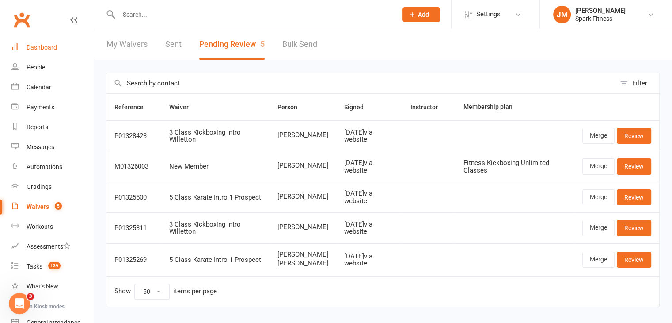
click at [53, 41] on link "Dashboard" at bounding box center [52, 48] width 82 height 20
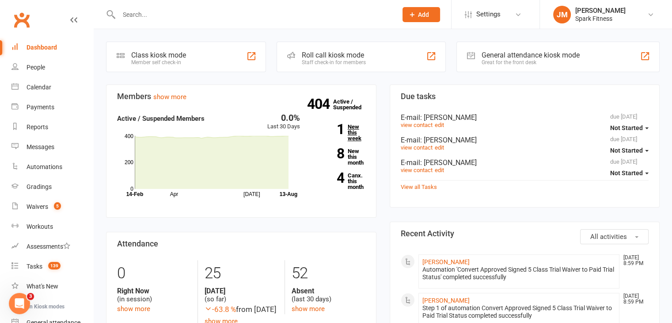
click at [350, 131] on link "1 New this week" at bounding box center [339, 132] width 52 height 17
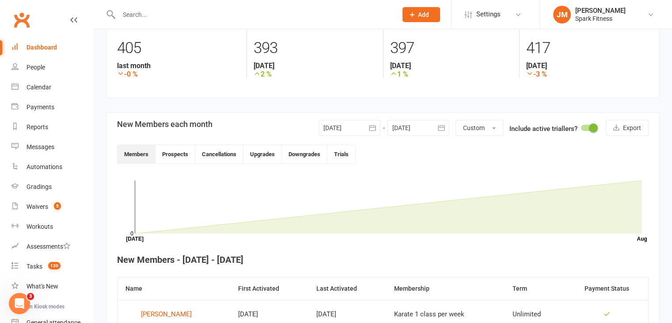
scroll to position [127, 0]
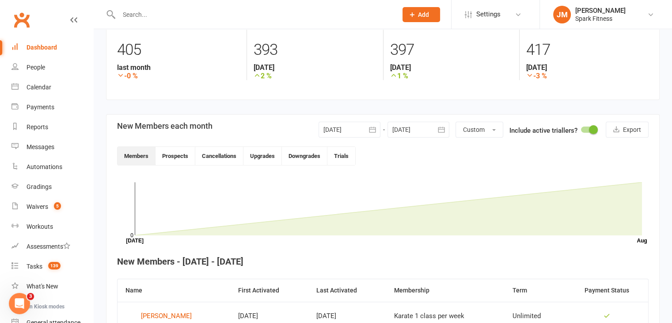
click at [342, 131] on div at bounding box center [350, 130] width 62 height 16
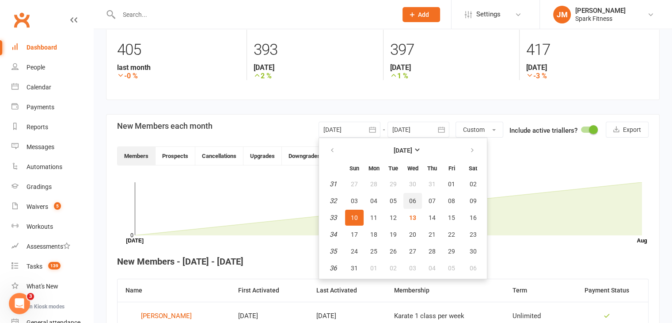
click at [415, 198] on button "06" at bounding box center [412, 201] width 19 height 16
type input "[DATE]"
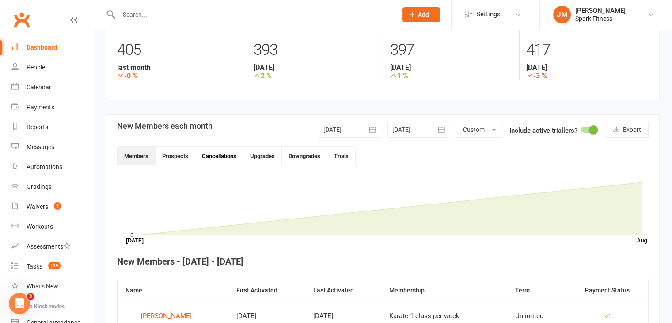
click at [234, 161] on button "Cancellations" at bounding box center [219, 156] width 48 height 18
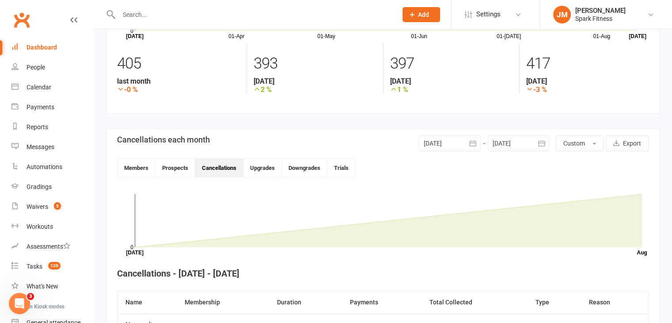
scroll to position [113, 0]
